Goal: Task Accomplishment & Management: Use online tool/utility

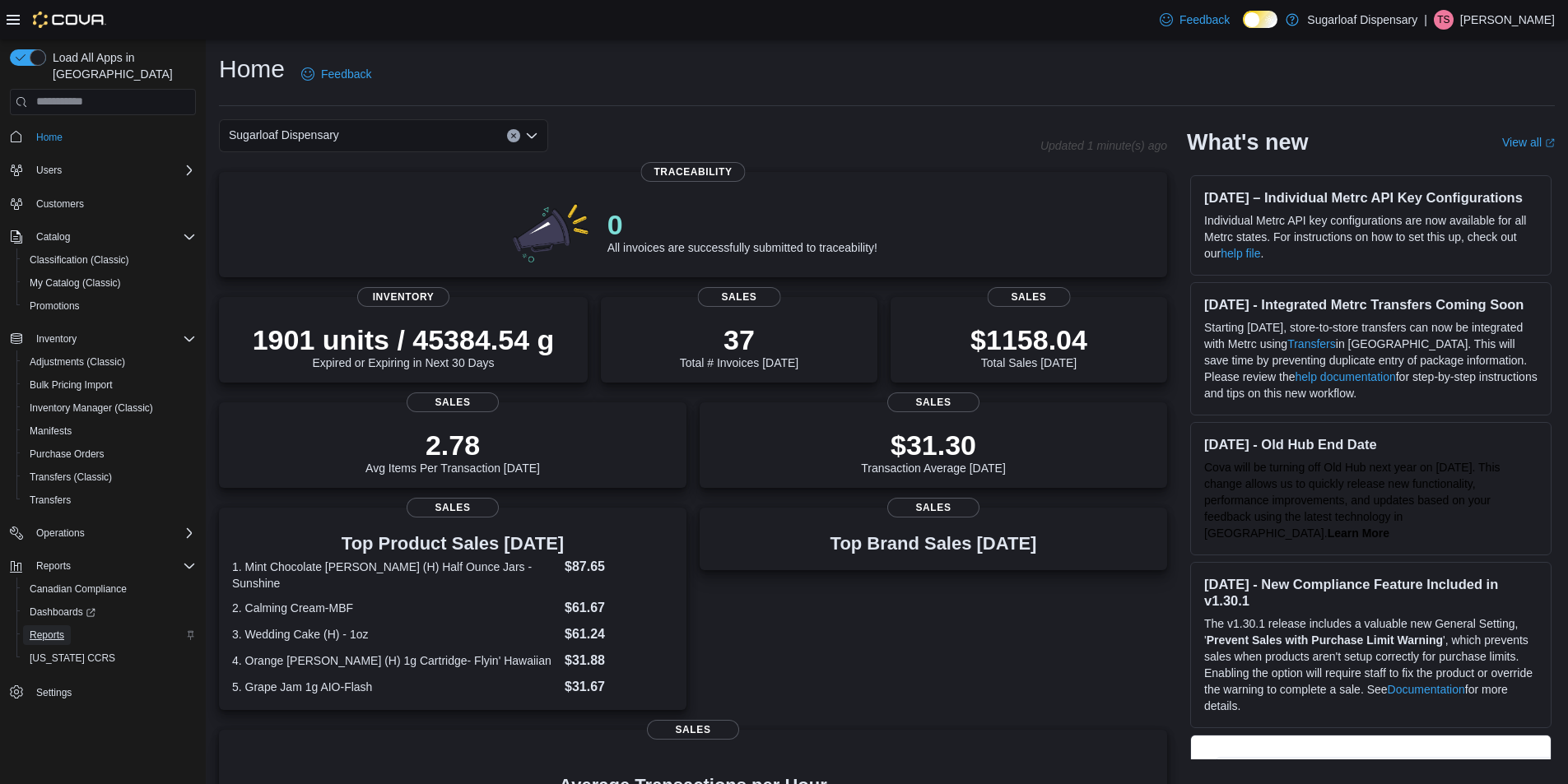
click at [51, 629] on span "Reports" at bounding box center [47, 635] width 34 height 13
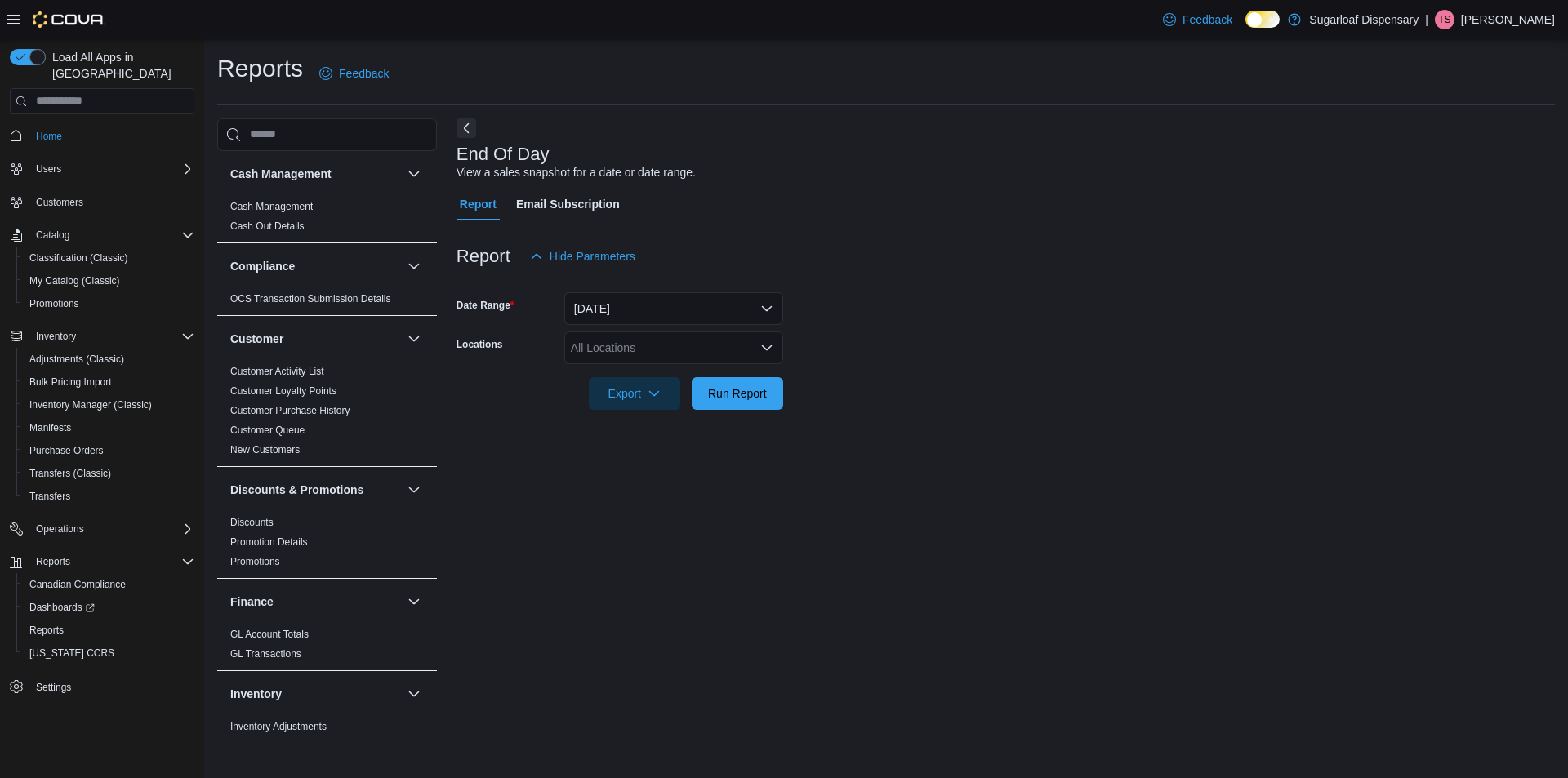
click at [682, 346] on div "All Locations" at bounding box center [674, 347] width 219 height 32
click at [648, 415] on span "[STREET_ADDRESS]" at bounding box center [656, 422] width 112 height 16
click at [1120, 424] on div at bounding box center [1006, 419] width 1099 height 20
click at [748, 396] on span "Run Report" at bounding box center [737, 392] width 59 height 16
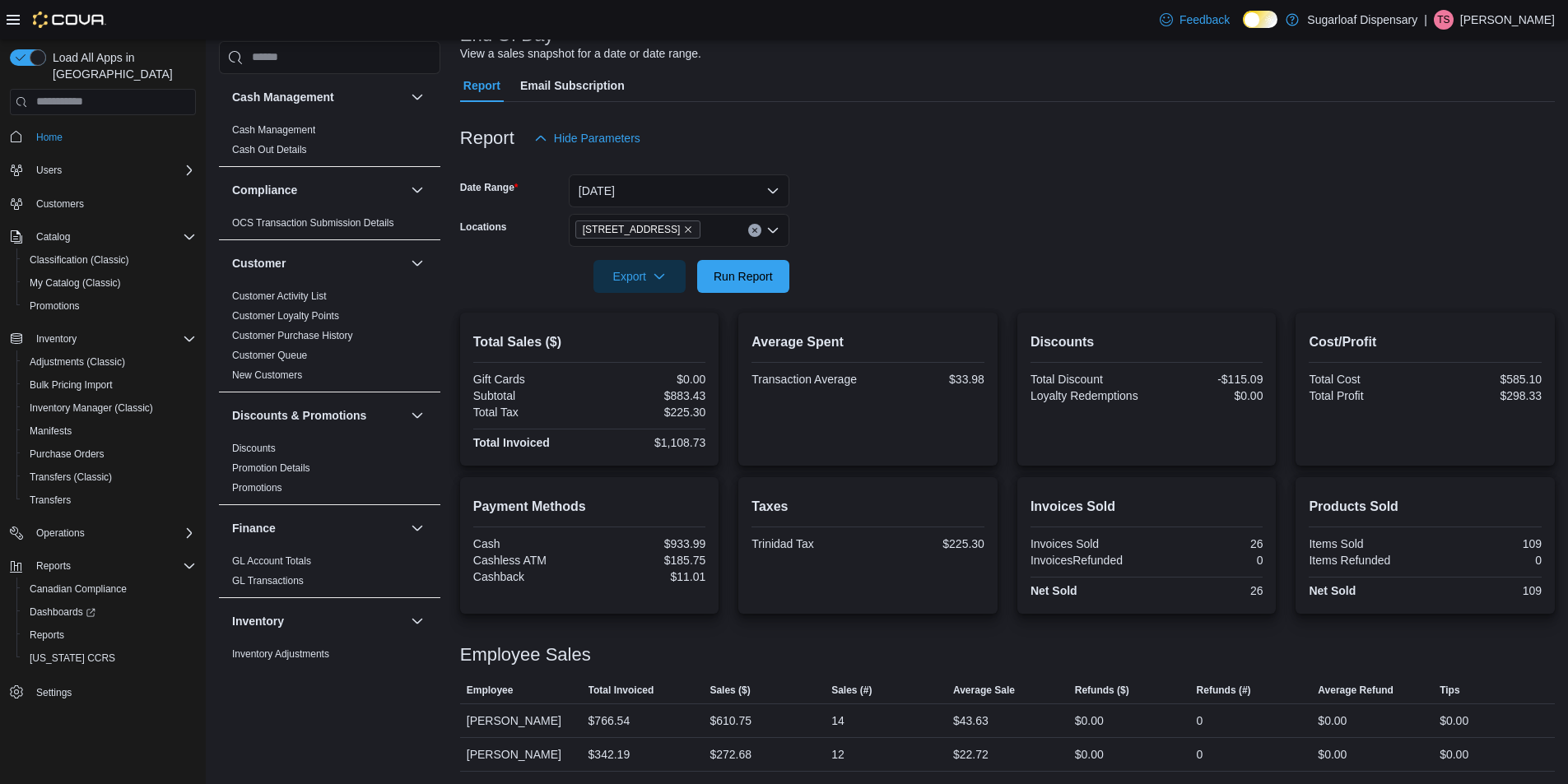
scroll to position [121, 0]
